Goal: Task Accomplishment & Management: Use online tool/utility

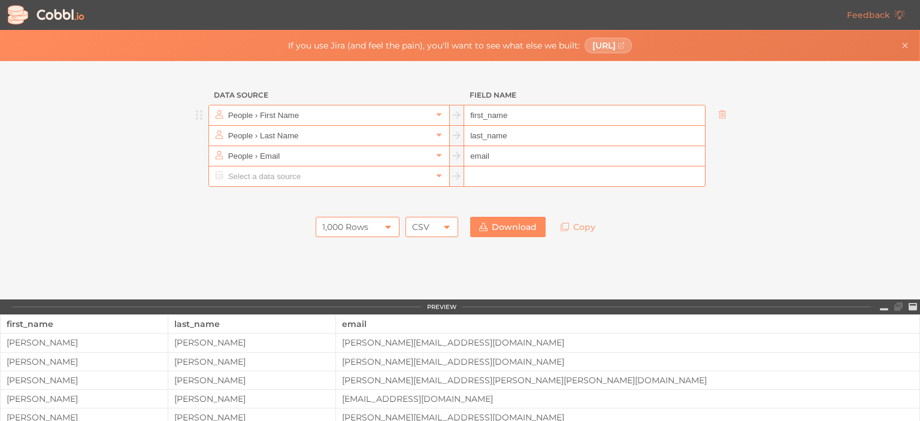
click at [538, 117] on input "first_name" at bounding box center [584, 115] width 240 height 20
type input "Keresztnév"
click at [537, 135] on input "last_name" at bounding box center [584, 136] width 240 height 20
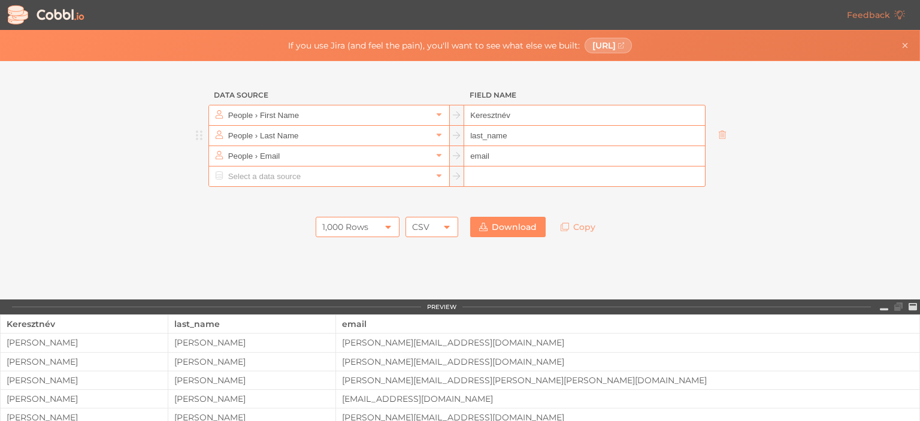
click at [537, 135] on input "last_name" at bounding box center [584, 136] width 240 height 20
drag, startPoint x: 195, startPoint y: 134, endPoint x: 195, endPoint y: 111, distance: 22.8
type input "Vezetéknév"
click at [302, 179] on input "text" at bounding box center [328, 177] width 207 height 20
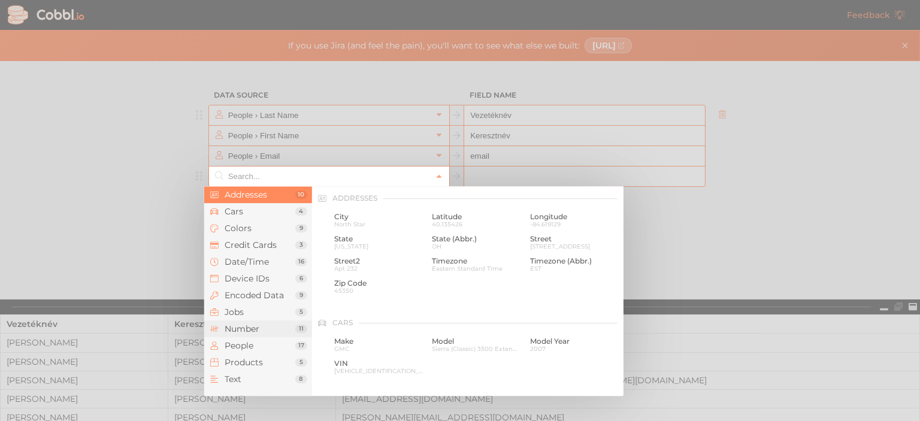
click at [259, 327] on span "Number" at bounding box center [260, 329] width 71 height 10
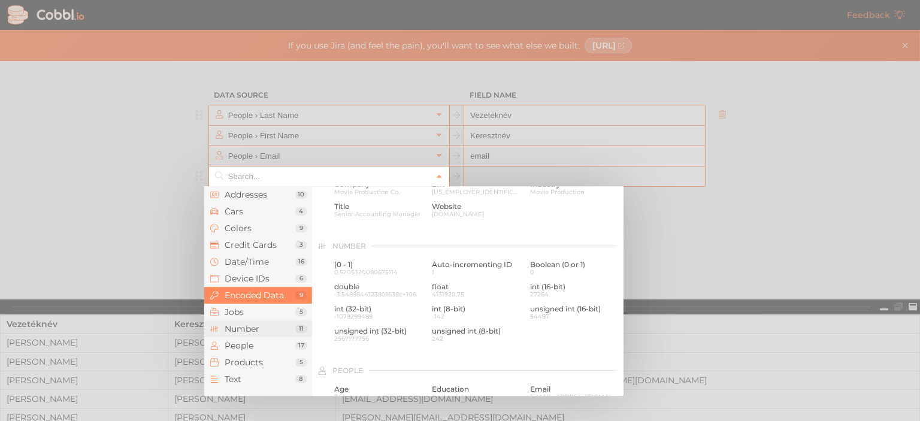
scroll to position [799, 0]
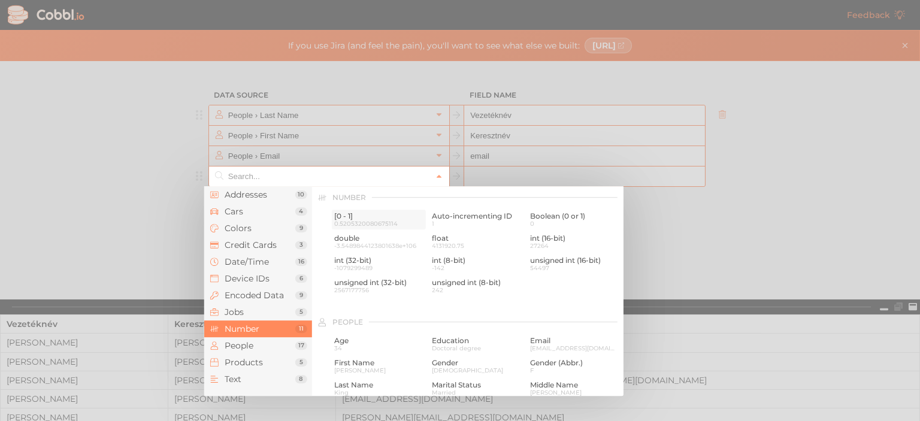
click at [362, 223] on span "0.5205320080675114" at bounding box center [378, 223] width 89 height 7
type input "Number › [0 - 1]"
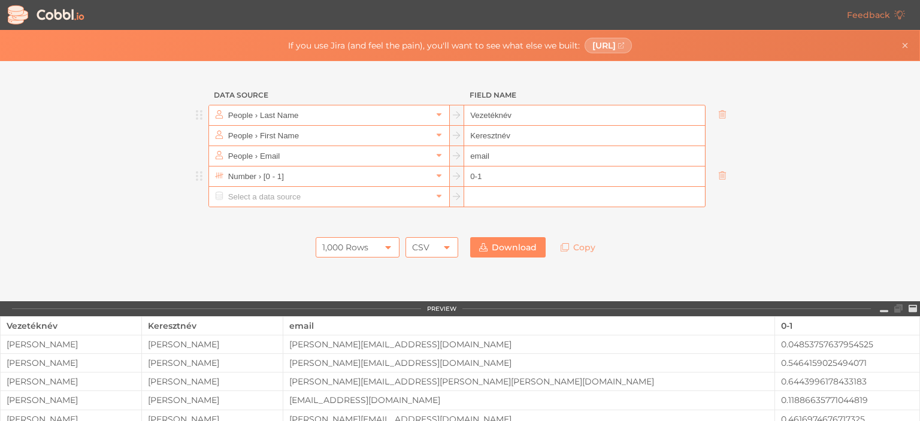
click at [494, 174] on input "0-1" at bounding box center [584, 177] width 240 height 20
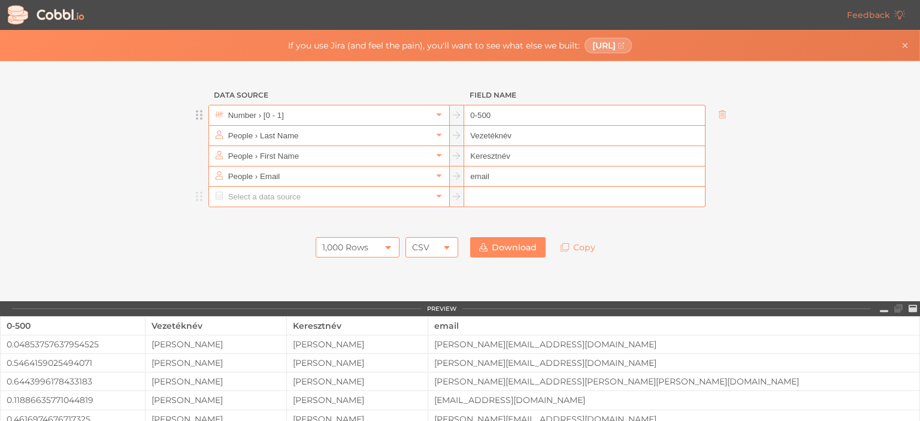
type input "0-500"
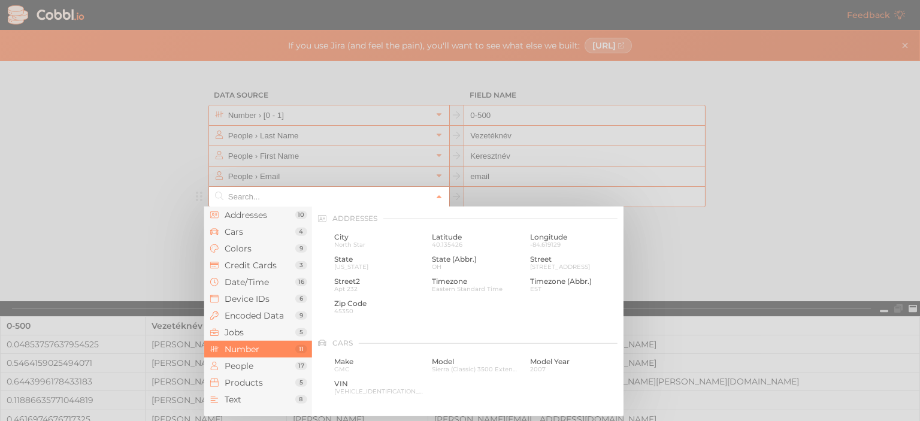
click at [333, 203] on input "text" at bounding box center [328, 197] width 207 height 20
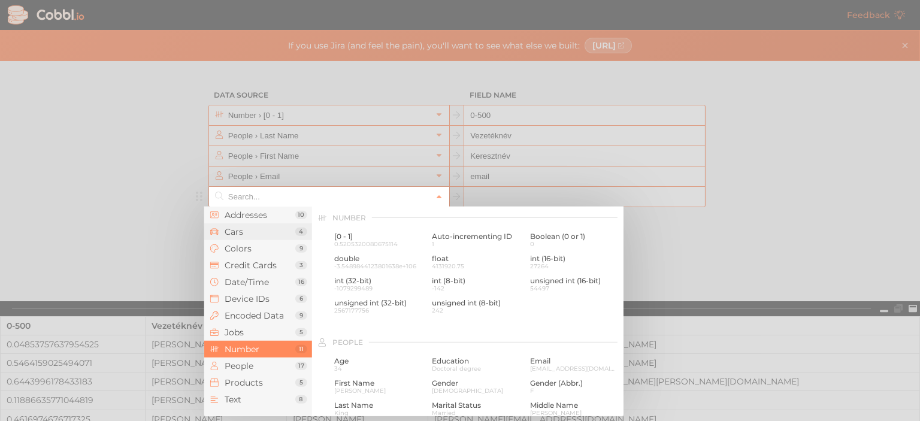
click at [254, 227] on span "Cars" at bounding box center [260, 232] width 71 height 10
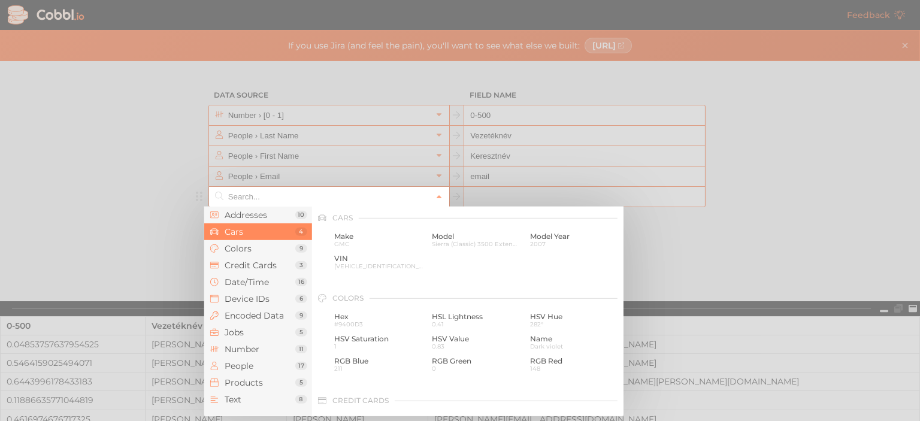
scroll to position [125, 0]
click at [393, 267] on span "[VEHICLE_IDENTIFICATION_NUMBER]" at bounding box center [378, 267] width 89 height 7
type input "Cars › VIN"
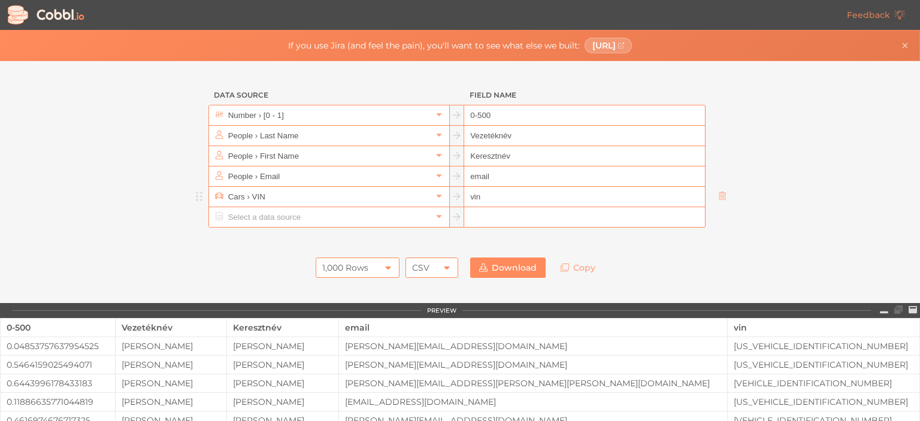
click at [500, 202] on input "vin" at bounding box center [584, 197] width 240 height 20
type input "v"
type input "Rendszám"
click at [745, 250] on div "Data Source Field Name Number › [0 - 1] 0-500 People › Last Name Vezetéknév Peo…" at bounding box center [460, 182] width 920 height 242
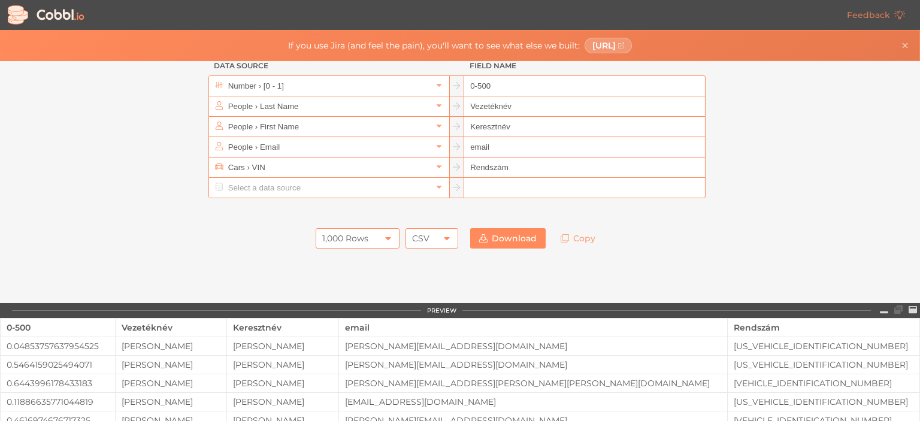
scroll to position [0, 0]
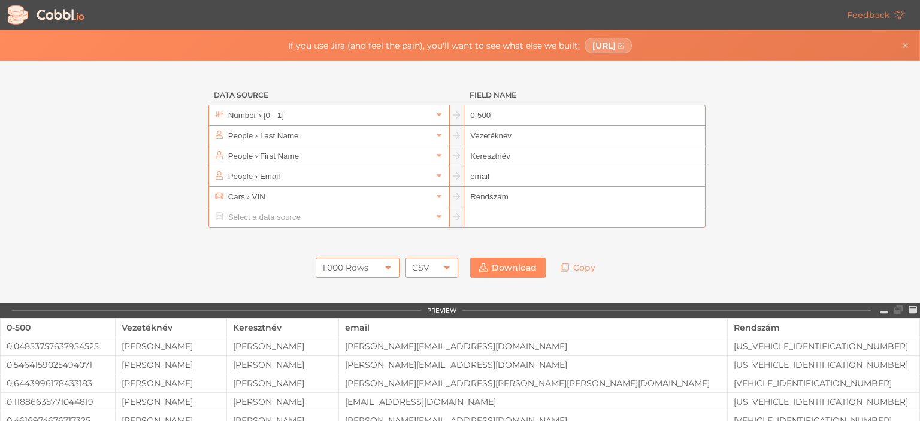
click at [815, 346] on div "[US_VEHICLE_IDENTIFICATION_NUMBER]" at bounding box center [824, 346] width 192 height 10
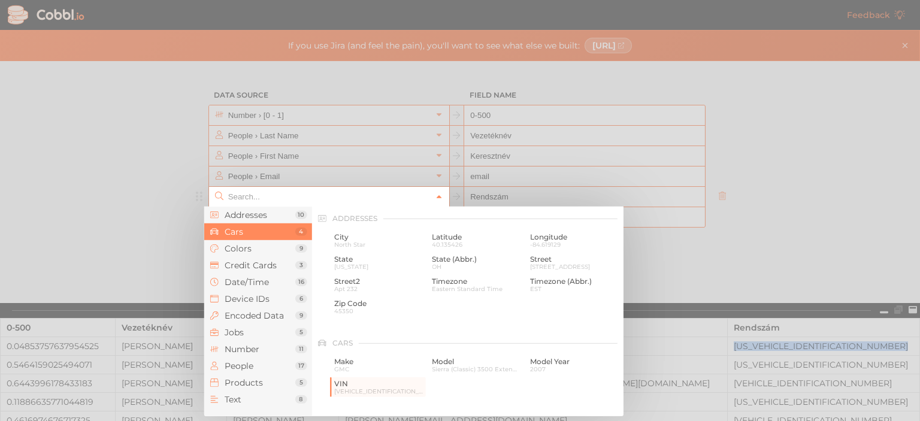
click at [432, 200] on link at bounding box center [439, 197] width 14 height 12
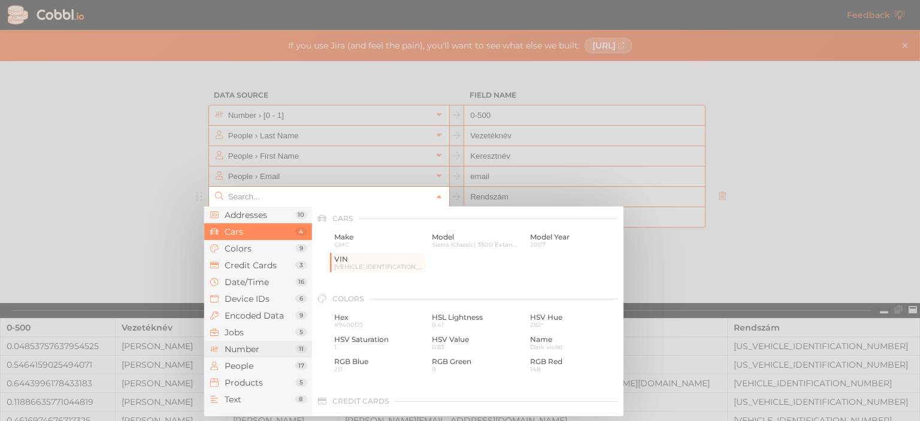
click at [261, 347] on span "Number" at bounding box center [260, 349] width 71 height 10
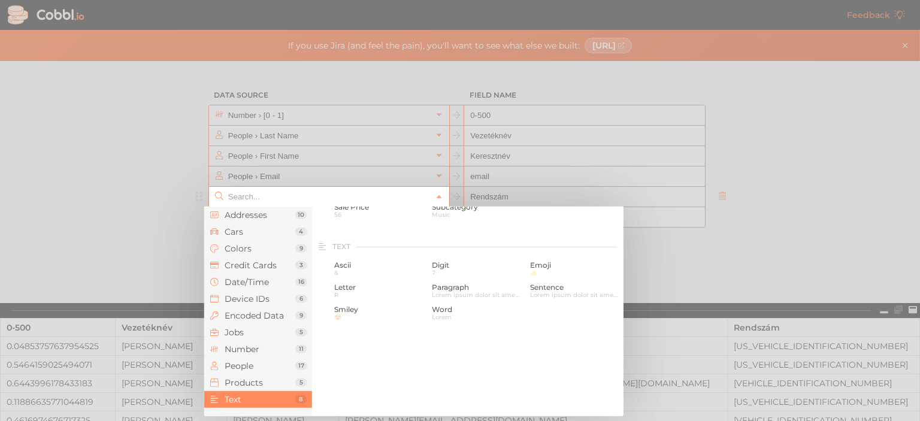
scroll to position [1165, 0]
click at [246, 383] on span "Products" at bounding box center [260, 383] width 71 height 10
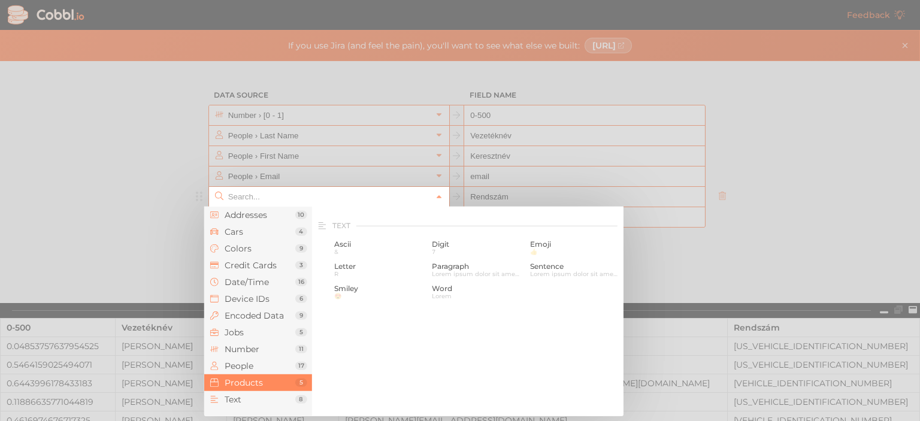
scroll to position [1093, 0]
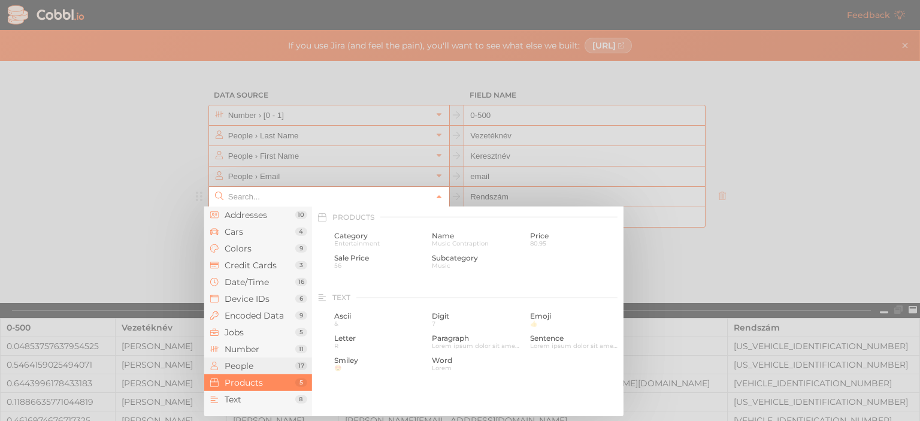
click at [251, 367] on span "People" at bounding box center [260, 366] width 71 height 10
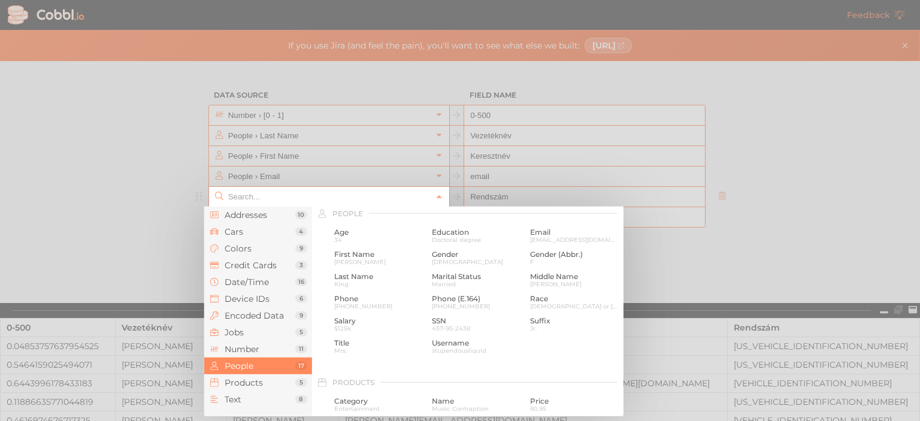
scroll to position [923, 0]
click at [252, 340] on li "Jobs 5" at bounding box center [258, 332] width 108 height 17
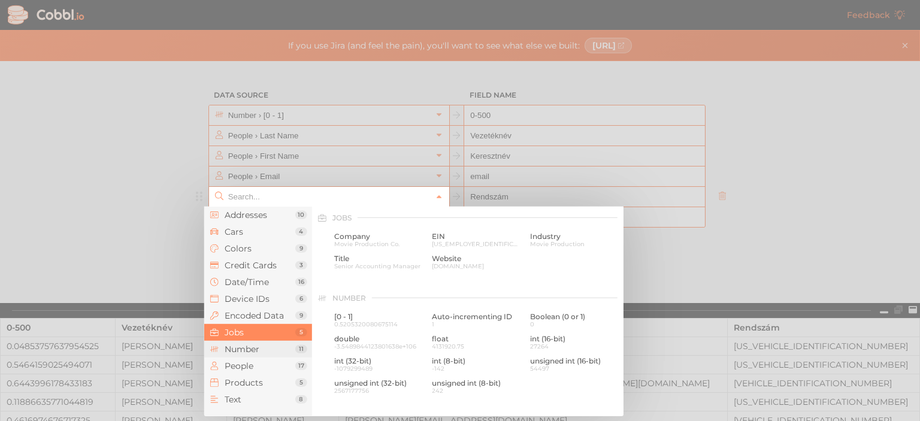
click at [253, 350] on span "Number" at bounding box center [260, 349] width 71 height 10
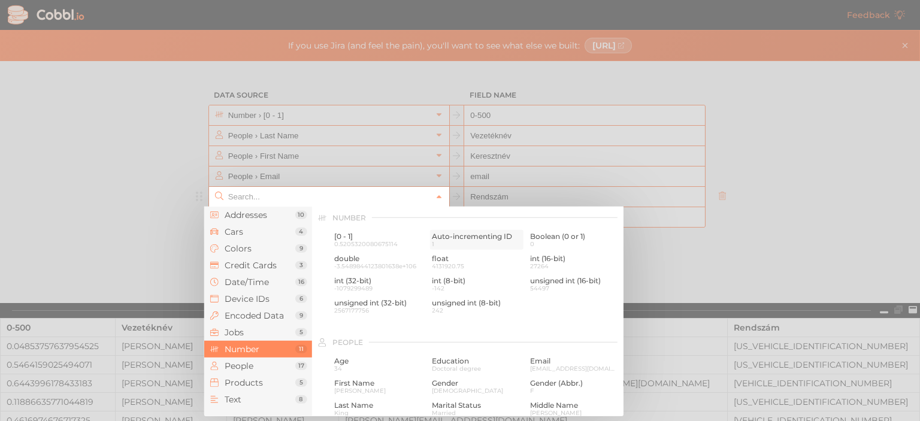
click at [491, 242] on span "1" at bounding box center [476, 243] width 89 height 7
type input "Number › Auto-incrementing ID"
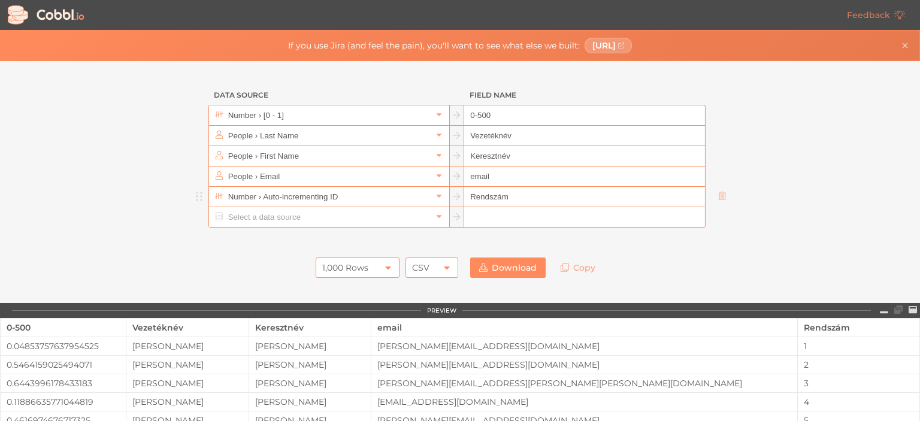
click at [643, 246] on div at bounding box center [460, 240] width 539 height 24
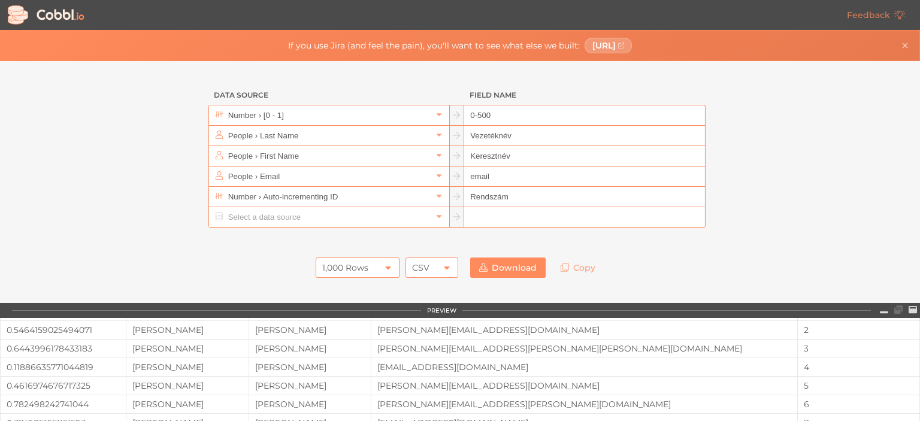
scroll to position [0, 0]
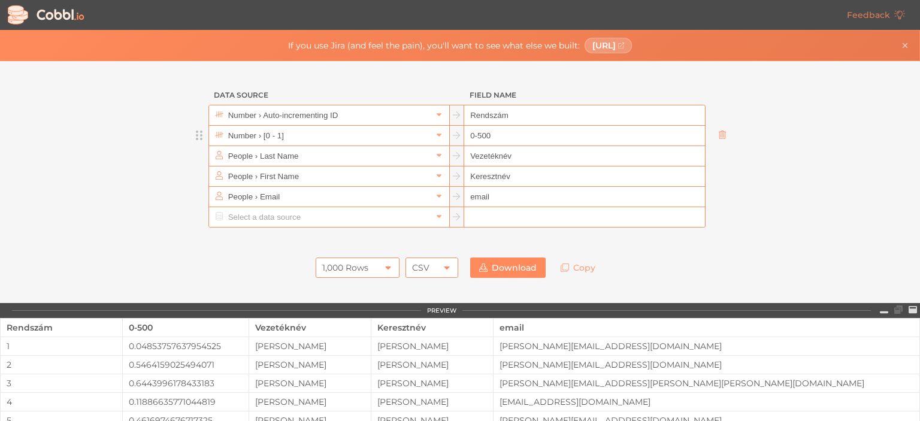
click at [719, 131] on icon at bounding box center [721, 135] width 7 height 8
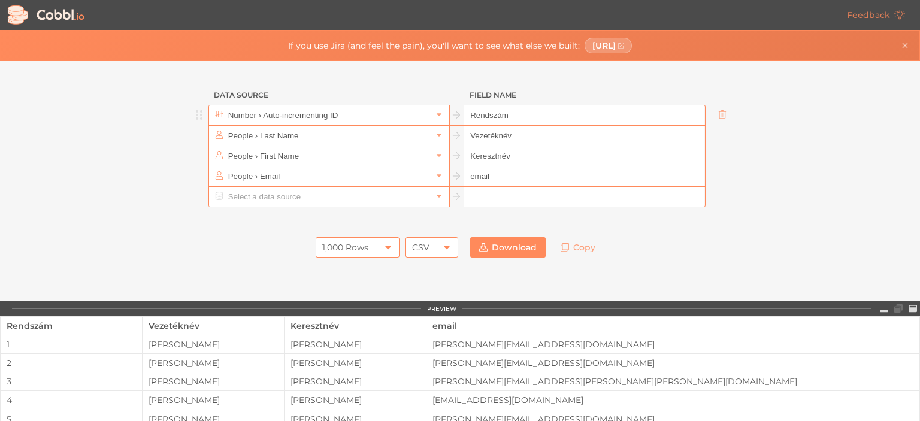
click at [558, 112] on input "Rendszám" at bounding box center [584, 115] width 240 height 20
type input "Sorszám"
click at [641, 240] on div "1,000 Rows 1,000 Rows CSV CSV Download Copy" at bounding box center [460, 247] width 539 height 32
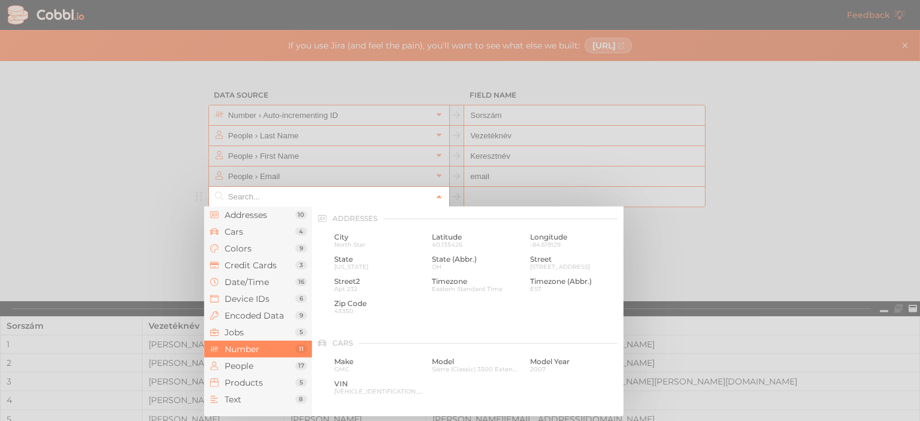
click at [316, 194] on input "text" at bounding box center [328, 197] width 207 height 20
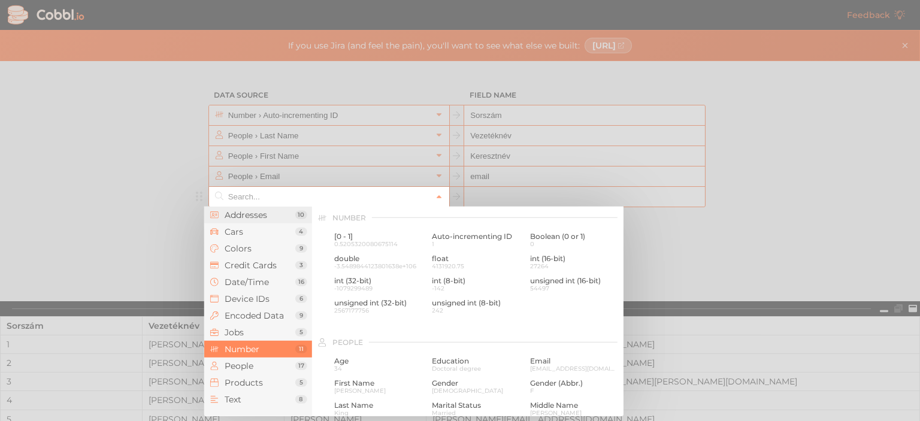
click at [269, 217] on span "Addresses" at bounding box center [260, 215] width 71 height 10
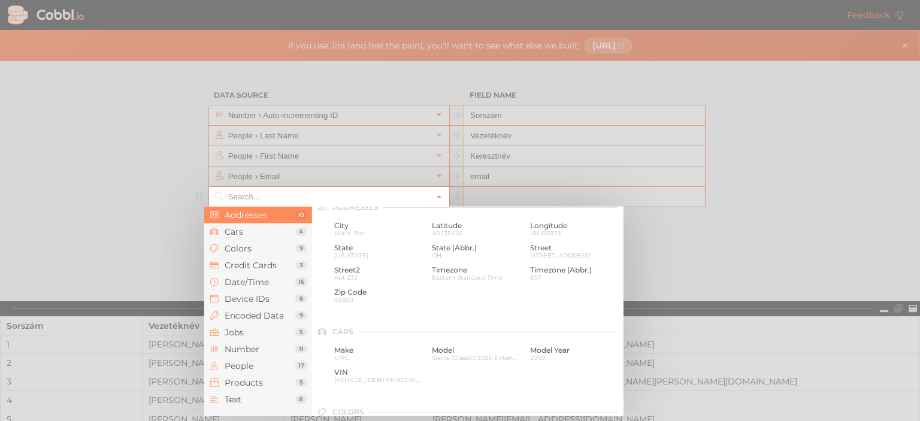
scroll to position [0, 0]
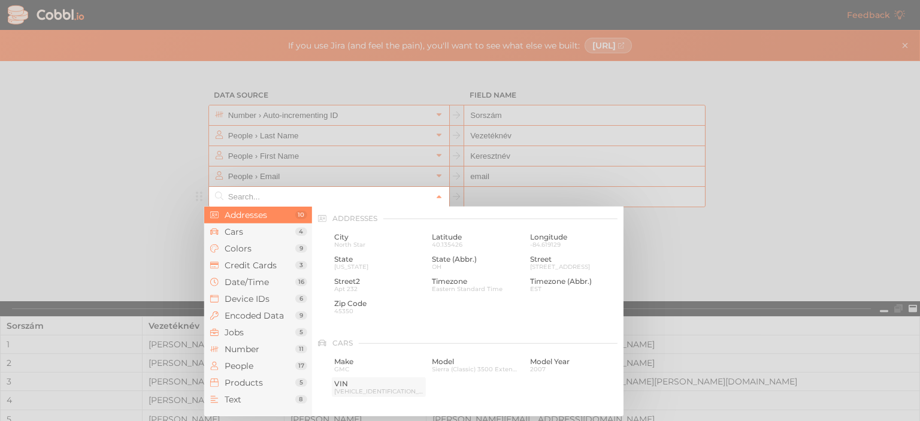
click at [369, 388] on span "VIN" at bounding box center [378, 384] width 89 height 8
type input "Cars › VIN"
type input "vin"
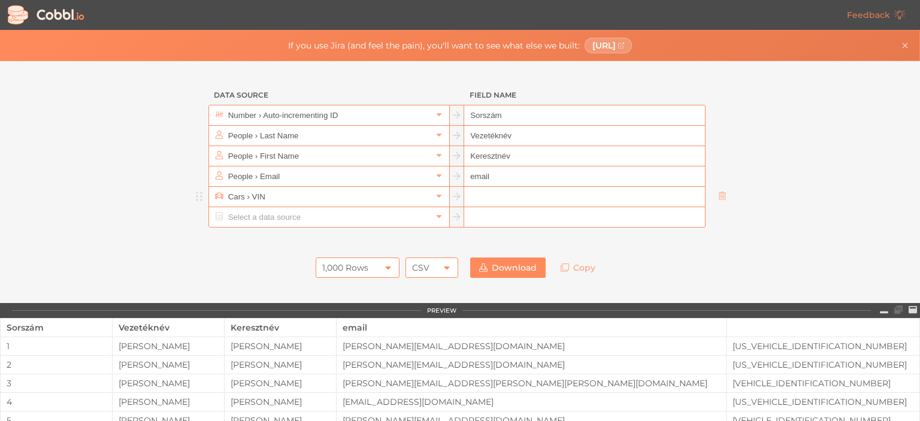
paste input "CC-CC-NNN"
type input "CC-CC-NNN"
click at [489, 200] on input "CC-CC-NNN" at bounding box center [584, 197] width 240 height 20
click at [490, 199] on input "CC-CC-NNN" at bounding box center [584, 197] width 240 height 20
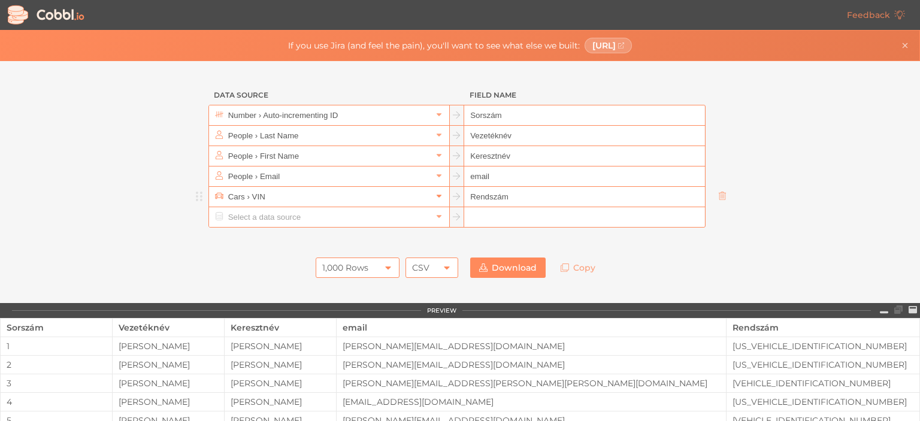
type input "Rendszám"
click at [438, 194] on icon at bounding box center [439, 196] width 8 height 8
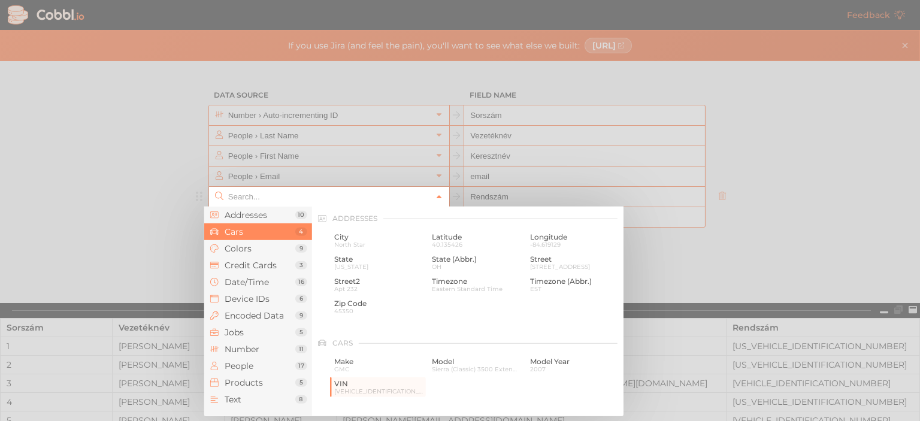
scroll to position [125, 0]
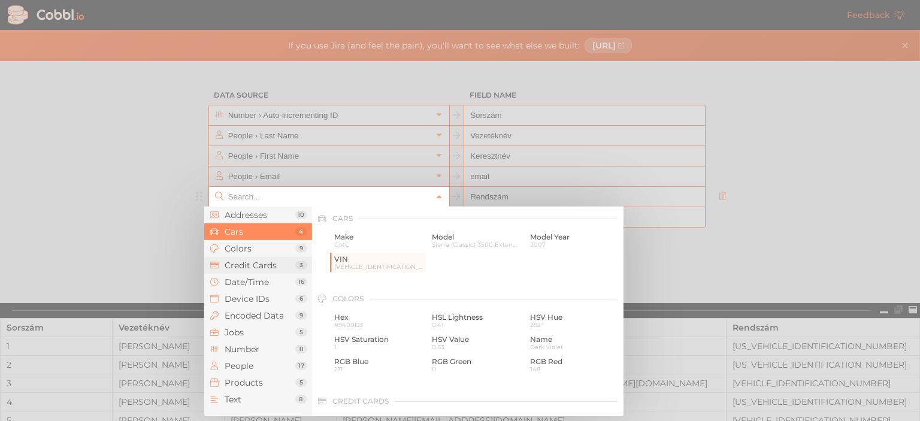
click at [271, 264] on span "Credit Cards" at bounding box center [260, 266] width 71 height 10
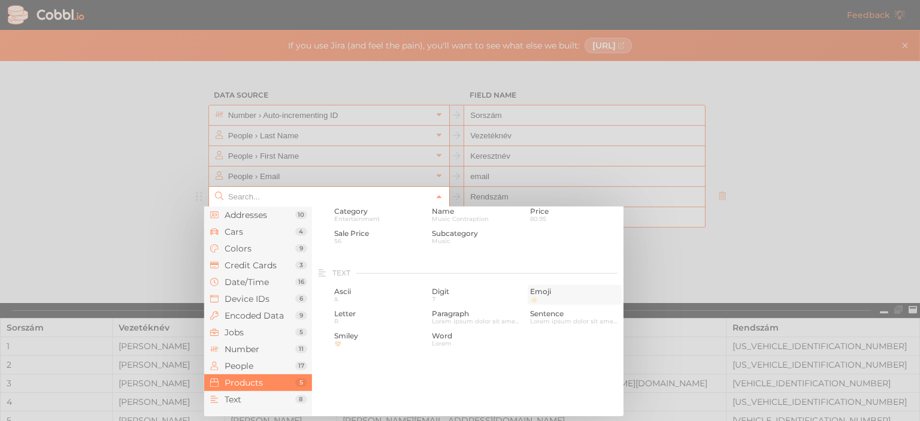
scroll to position [1137, 0]
click at [455, 317] on span "Word" at bounding box center [476, 317] width 89 height 8
type input "Text › Word"
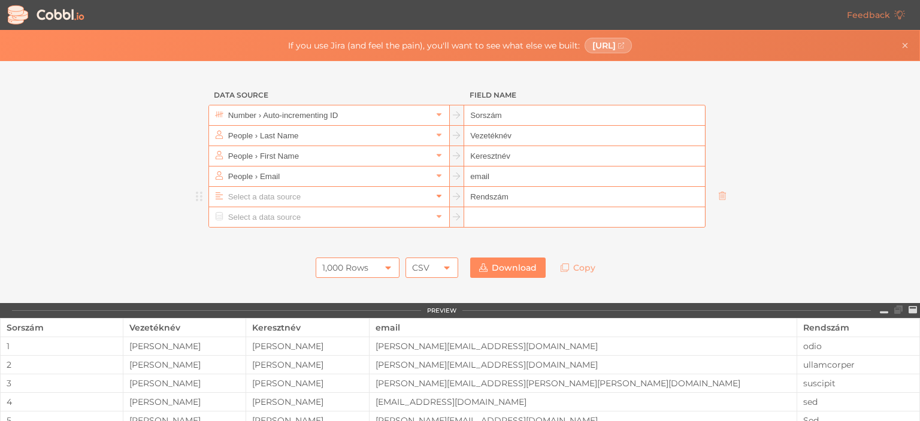
click at [434, 200] on link at bounding box center [439, 197] width 14 height 12
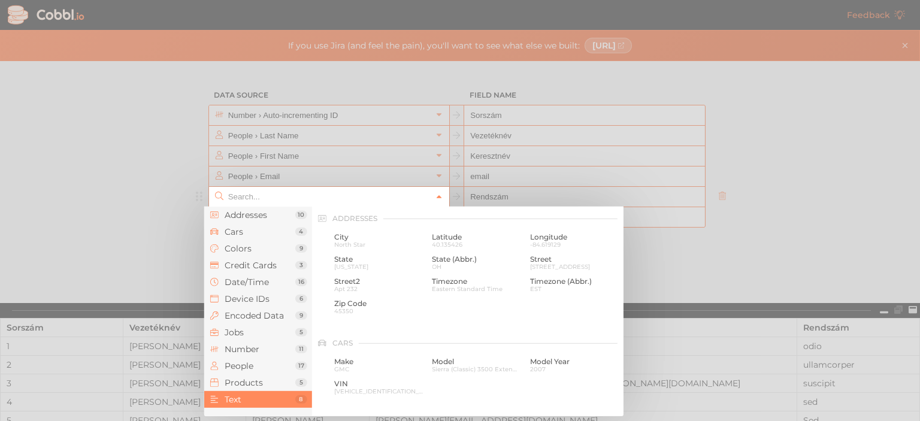
scroll to position [1173, 0]
click at [246, 231] on span "Cars" at bounding box center [260, 232] width 71 height 10
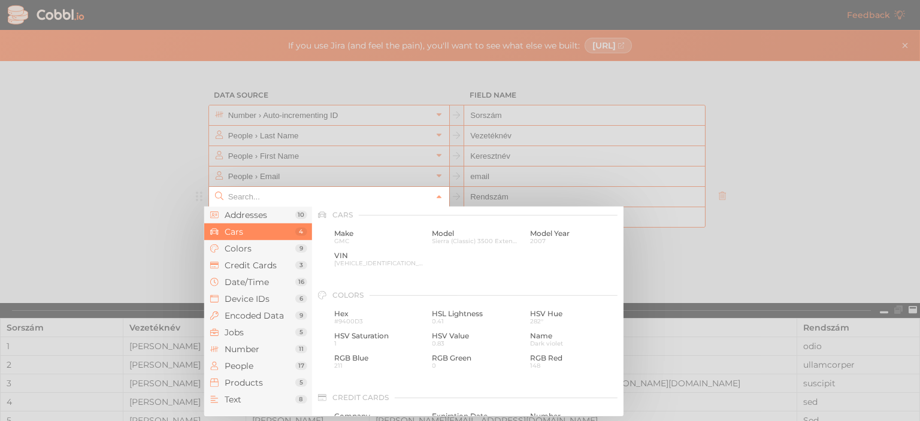
scroll to position [125, 0]
click at [376, 266] on span "[VEHICLE_IDENTIFICATION_NUMBER]" at bounding box center [378, 267] width 89 height 7
type input "Cars › VIN"
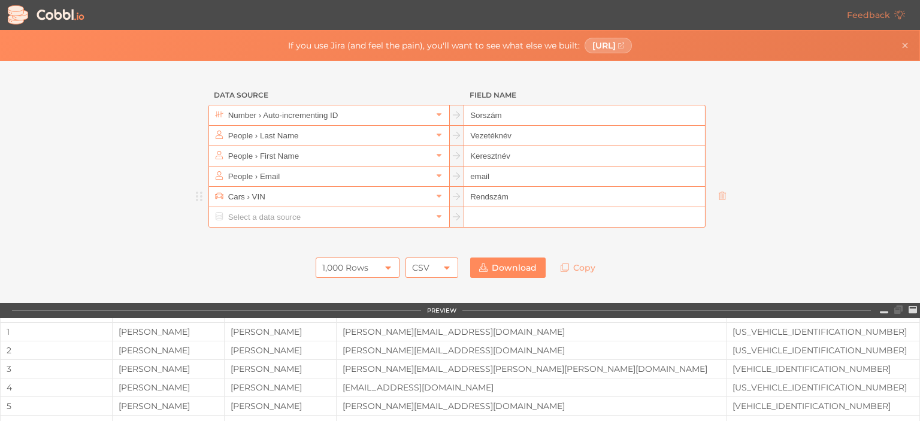
scroll to position [0, 0]
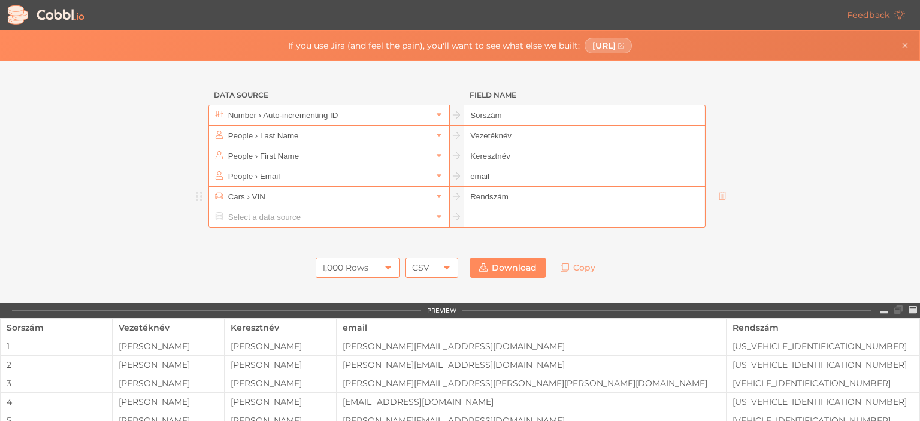
click at [371, 266] on div "1,000 Rows" at bounding box center [358, 268] width 84 height 20
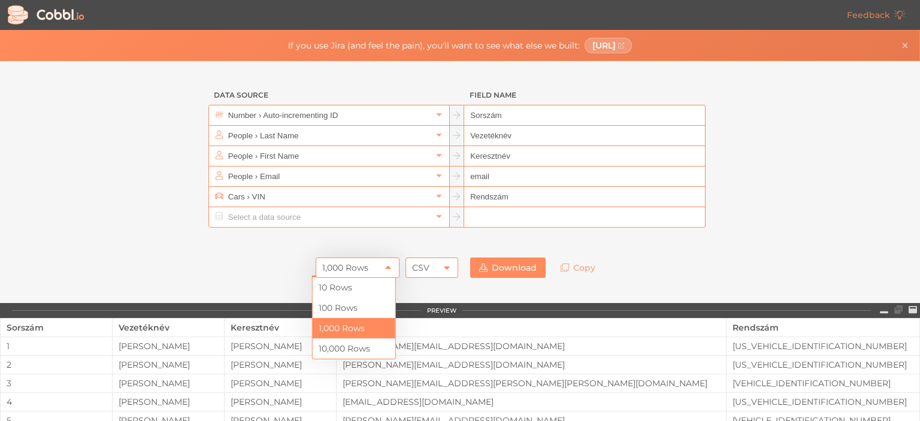
click at [322, 268] on div "1,000 Rows" at bounding box center [345, 268] width 46 height 20
click at [352, 330] on li "1,000 Rows" at bounding box center [354, 328] width 83 height 20
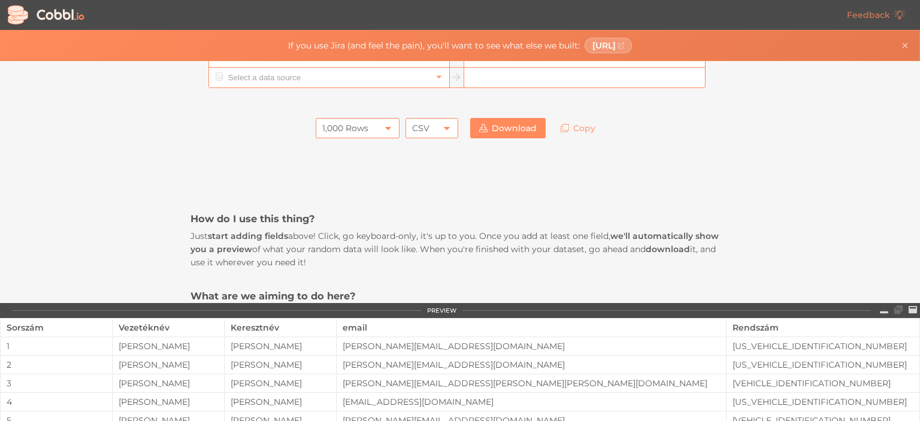
scroll to position [60, 0]
